Goal: Check status: Check status

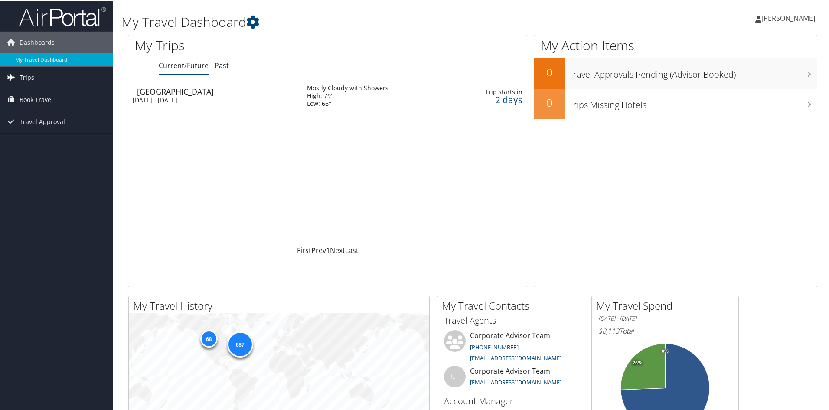
click at [26, 75] on span "Trips" at bounding box center [27, 77] width 15 height 22
click at [158, 93] on div "[GEOGRAPHIC_DATA]" at bounding box center [217, 91] width 161 height 8
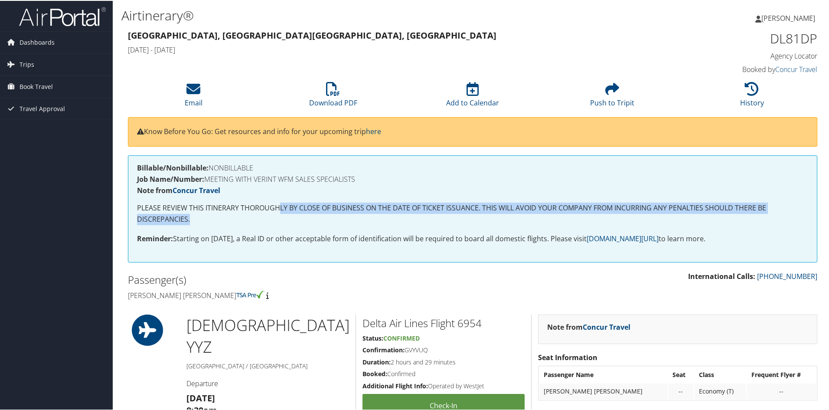
drag, startPoint x: 280, startPoint y: 207, endPoint x: 381, endPoint y: 215, distance: 101.4
click at [381, 215] on p "PLEASE REVIEW THIS ITINERARY THOROUGHLY BY CLOSE OF BUSINESS ON THE DATE OF TIC…" at bounding box center [472, 213] width 671 height 22
click at [379, 210] on p "PLEASE REVIEW THIS ITINERARY THOROUGHLY BY CLOSE OF BUSINESS ON THE DATE OF TIC…" at bounding box center [472, 213] width 671 height 22
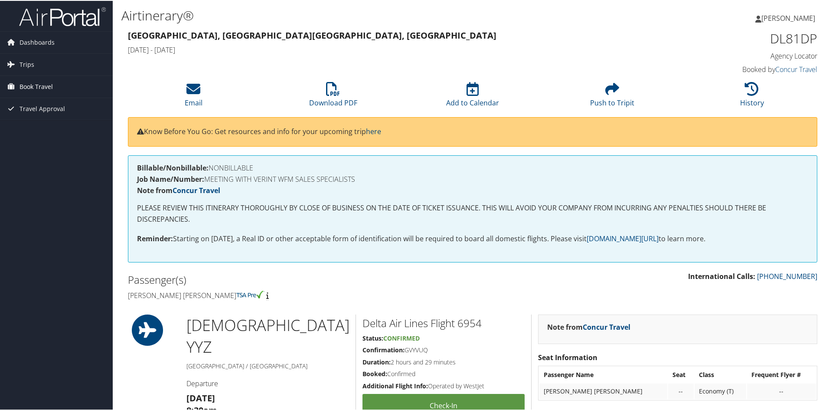
click at [27, 92] on span "Book Travel" at bounding box center [36, 86] width 33 height 22
click at [42, 131] on link "Book/Manage Online Trips" at bounding box center [56, 129] width 113 height 13
